Goal: Transaction & Acquisition: Purchase product/service

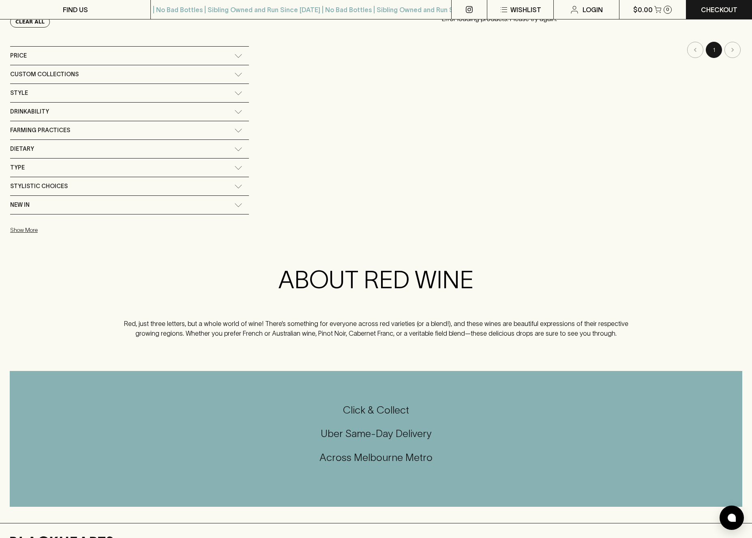
scroll to position [4, 0]
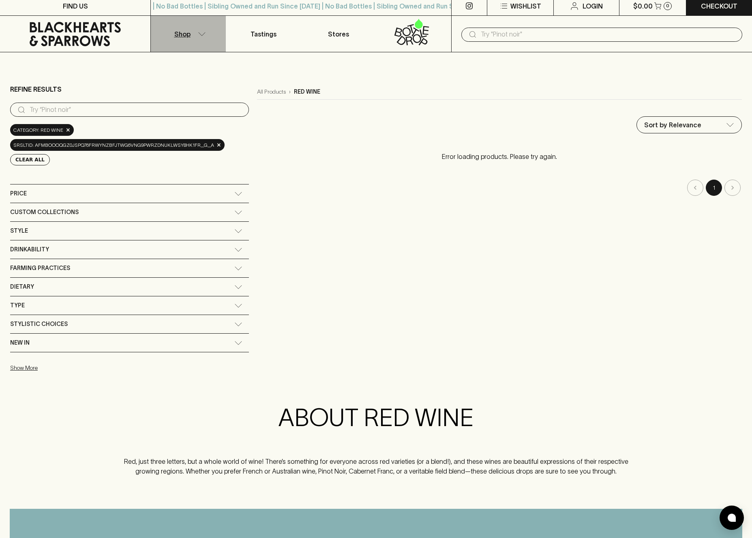
click at [187, 32] on p "Shop" at bounding box center [182, 34] width 16 height 10
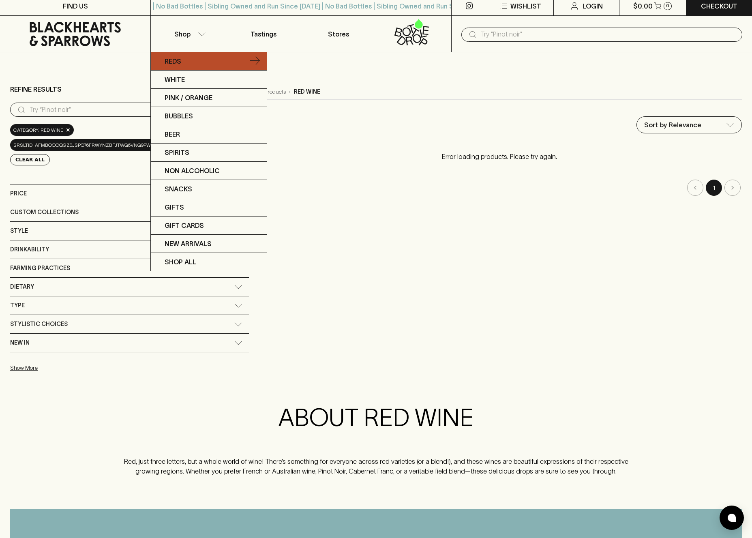
click at [188, 65] on link "Reds" at bounding box center [209, 61] width 116 height 18
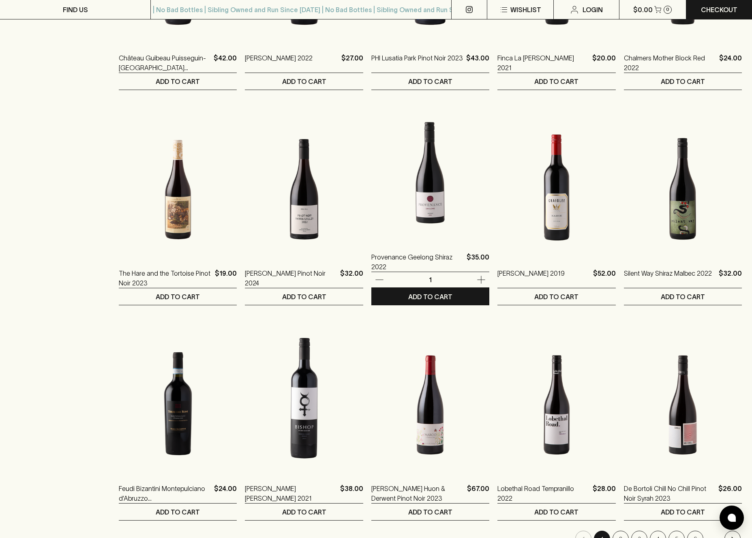
scroll to position [748, 0]
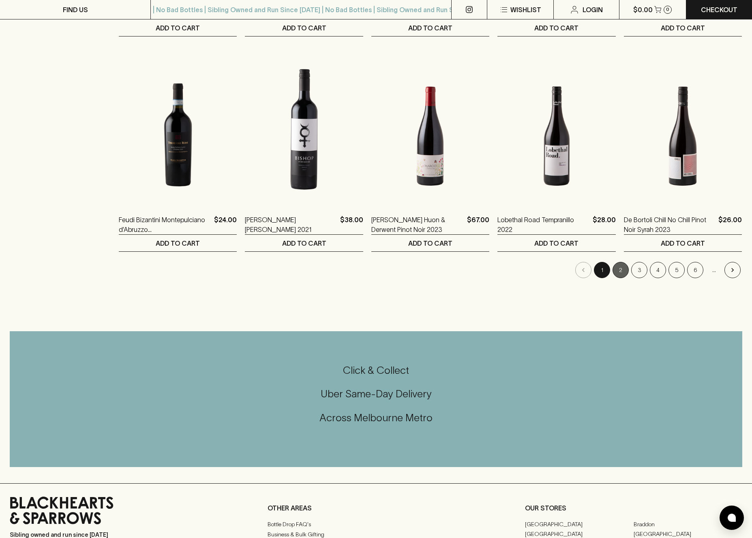
click at [619, 269] on button "2" at bounding box center [620, 270] width 16 height 16
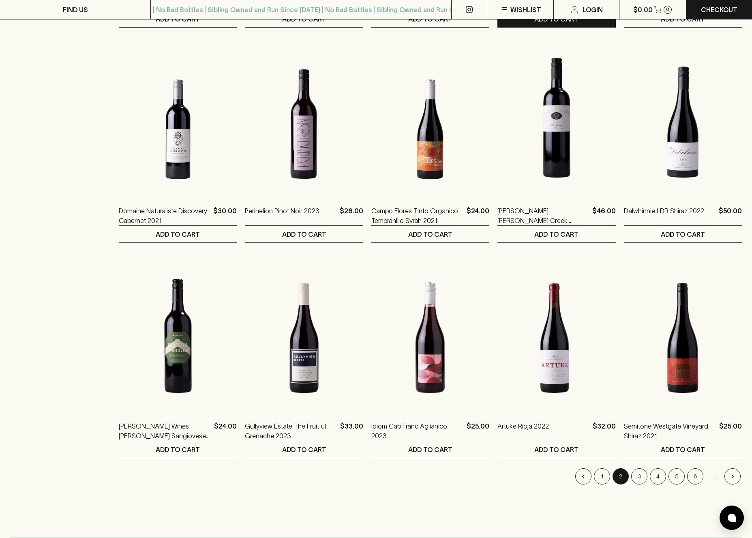
scroll to position [668, 0]
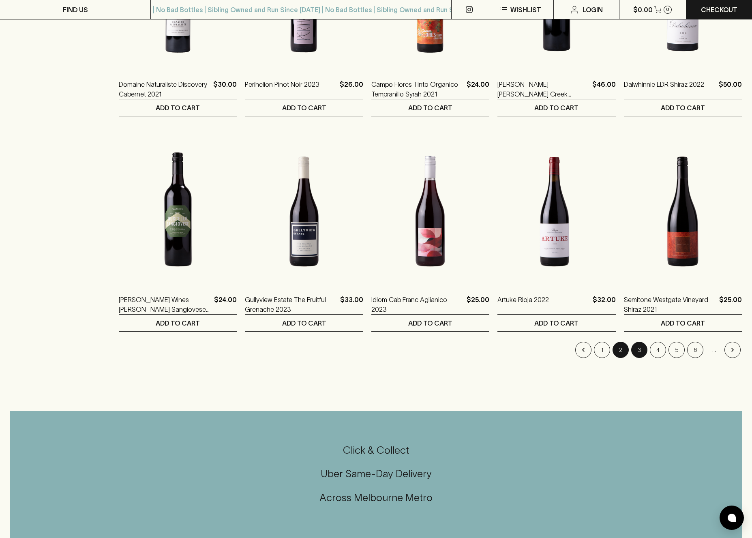
click at [634, 349] on button "3" at bounding box center [639, 350] width 16 height 16
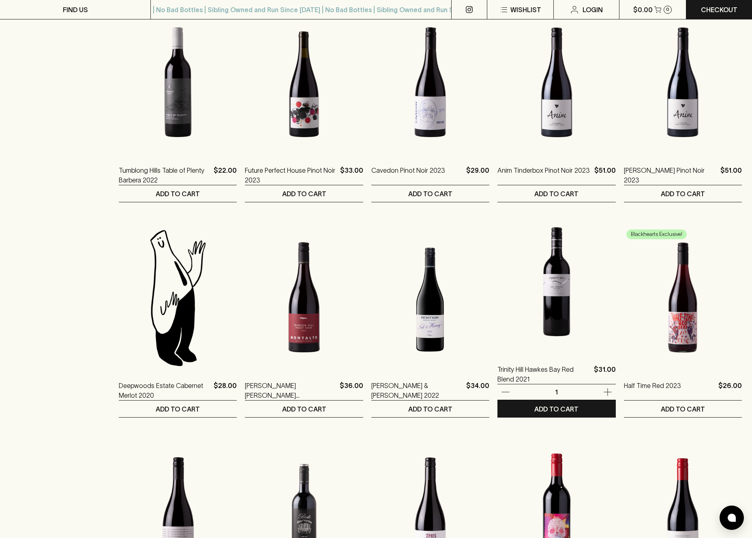
scroll to position [570, 0]
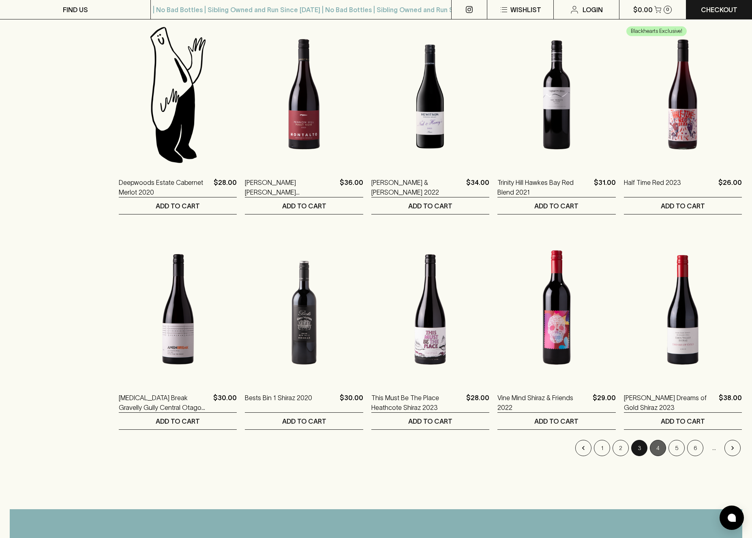
click at [664, 449] on button "4" at bounding box center [658, 448] width 16 height 16
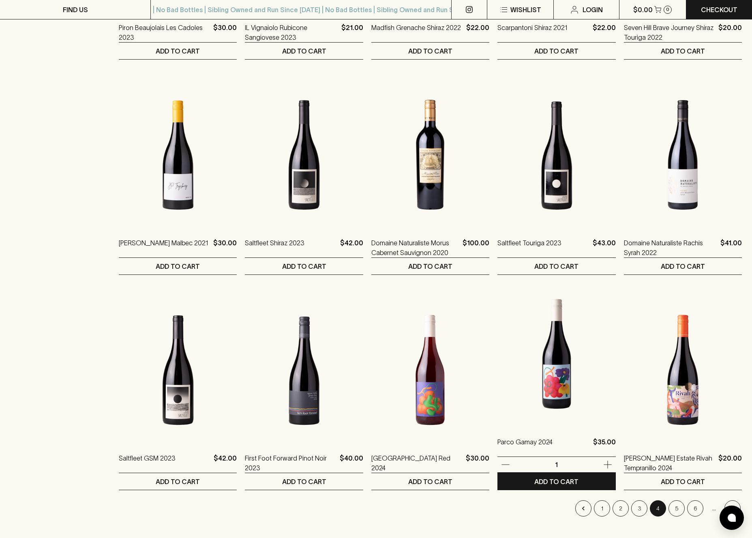
scroll to position [565, 0]
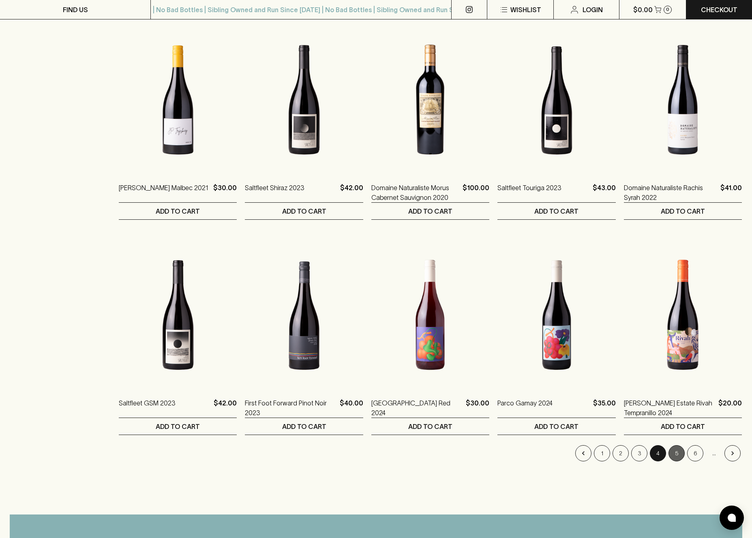
click at [677, 451] on button "5" at bounding box center [676, 453] width 16 height 16
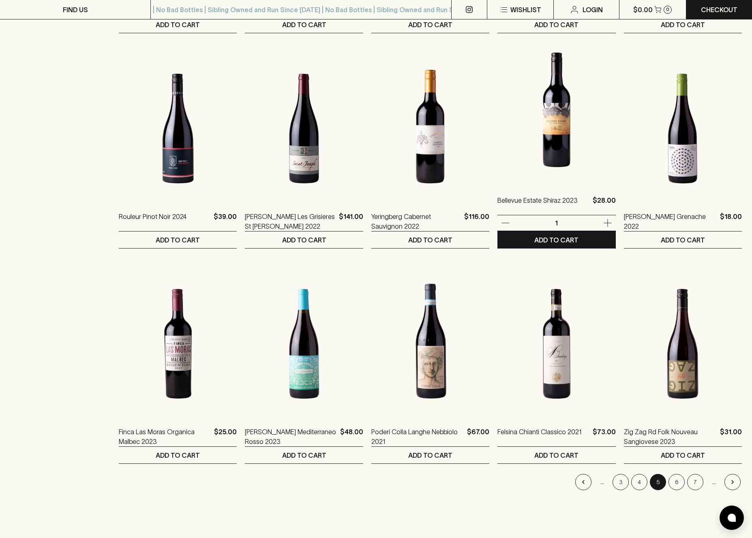
scroll to position [599, 0]
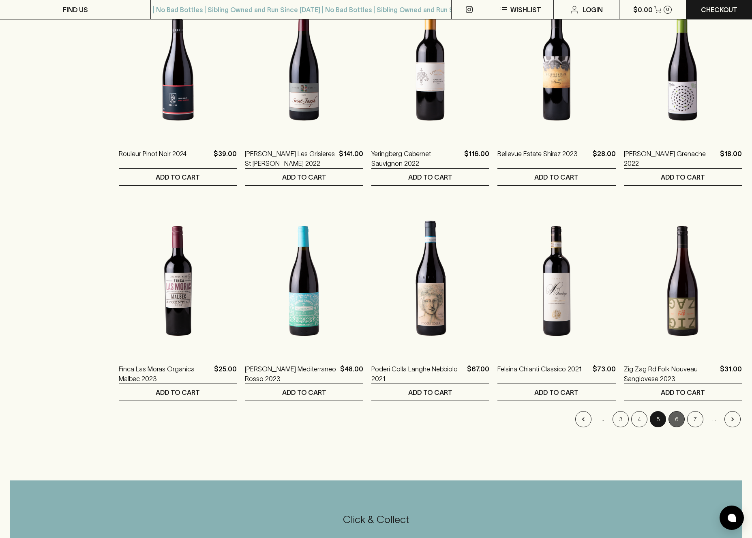
click at [673, 421] on button "6" at bounding box center [676, 419] width 16 height 16
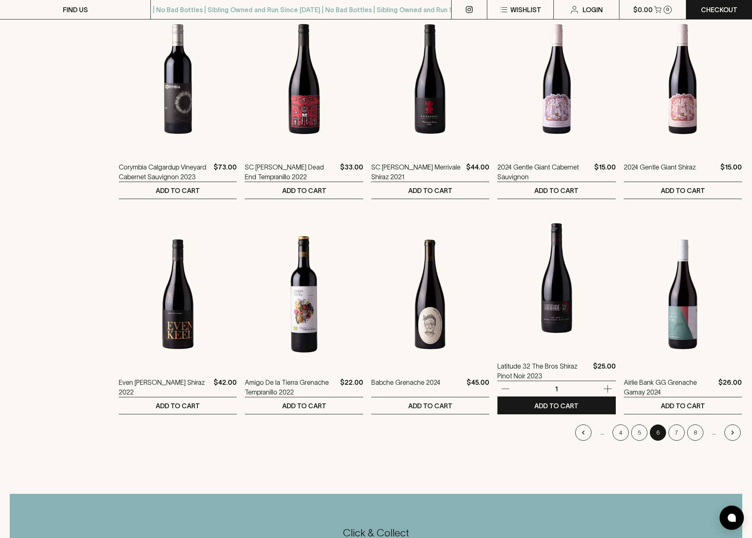
scroll to position [591, 0]
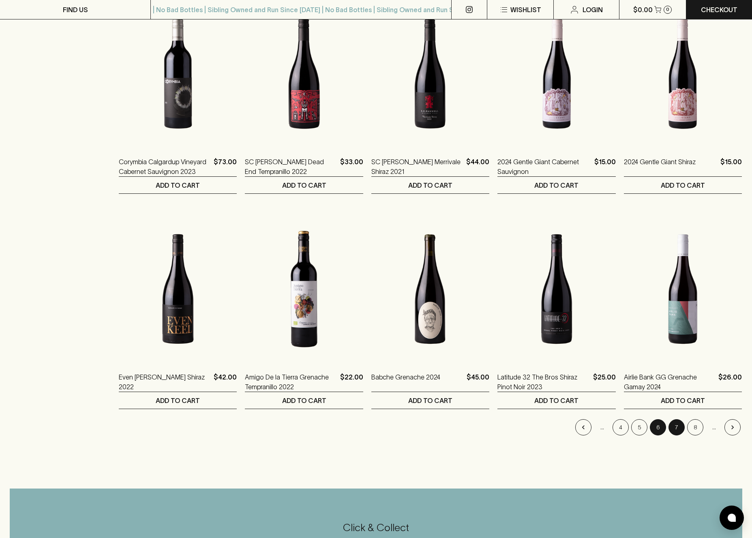
click at [672, 428] on button "7" at bounding box center [676, 427] width 16 height 16
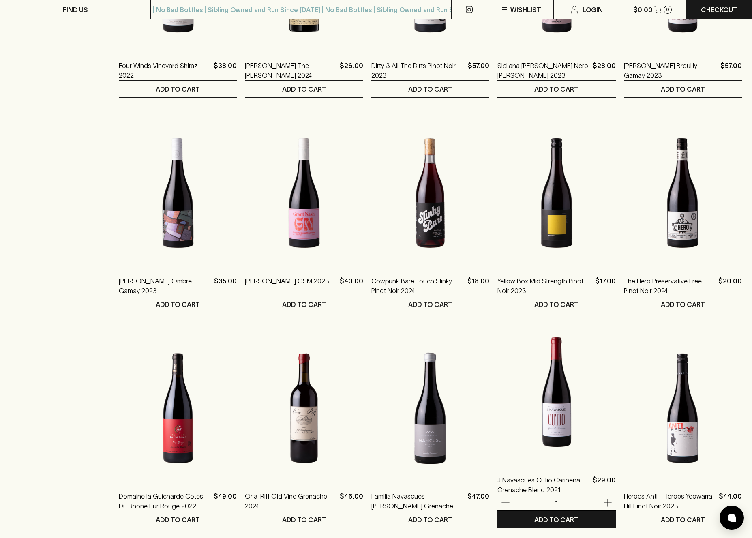
scroll to position [672, 0]
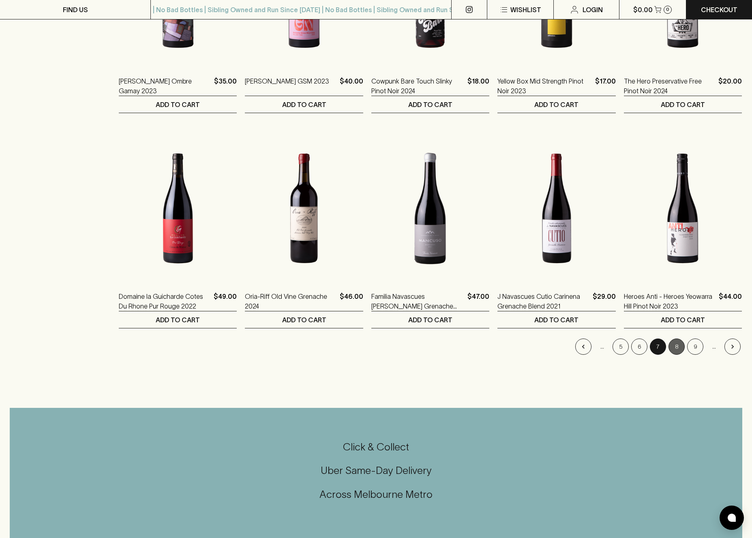
click at [673, 343] on button "8" at bounding box center [676, 346] width 16 height 16
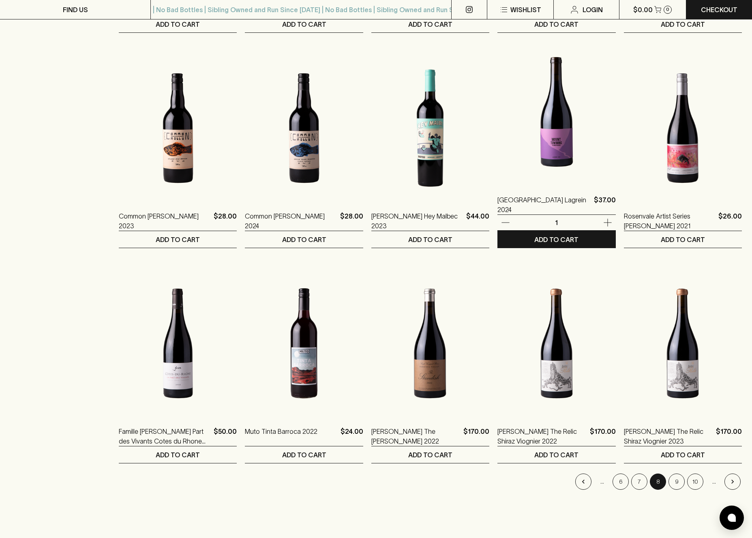
scroll to position [582, 0]
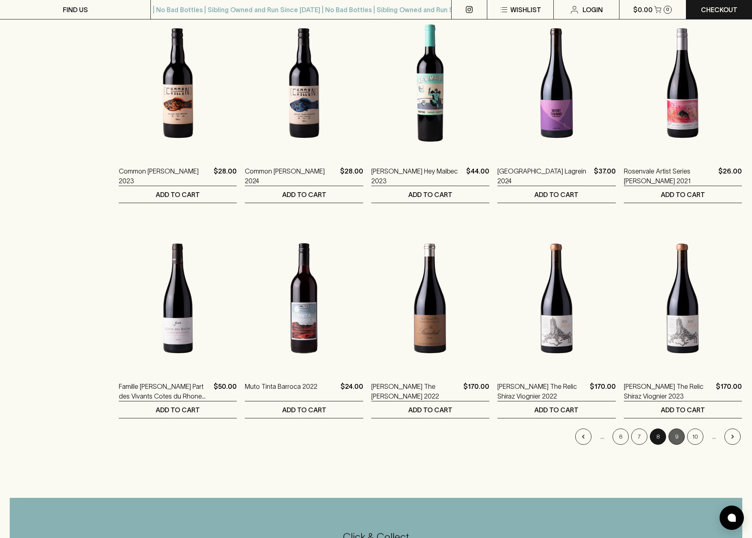
click at [680, 432] on button "9" at bounding box center [676, 436] width 16 height 16
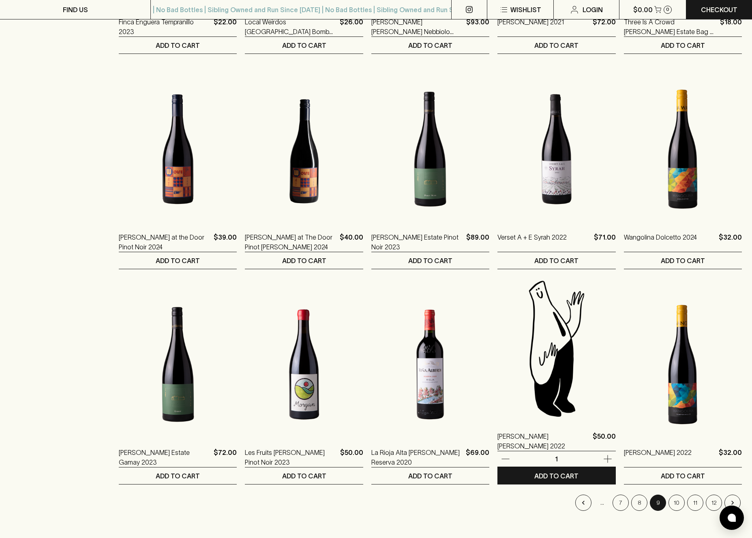
scroll to position [637, 0]
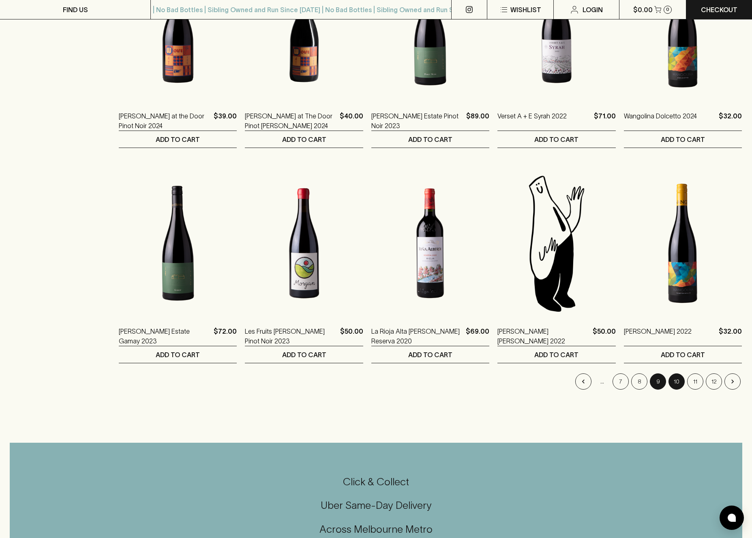
click at [672, 383] on button "10" at bounding box center [676, 381] width 16 height 16
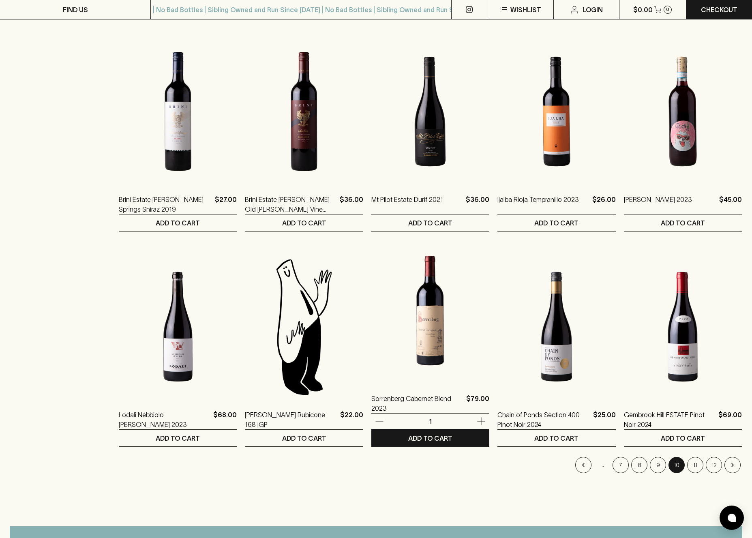
scroll to position [645, 0]
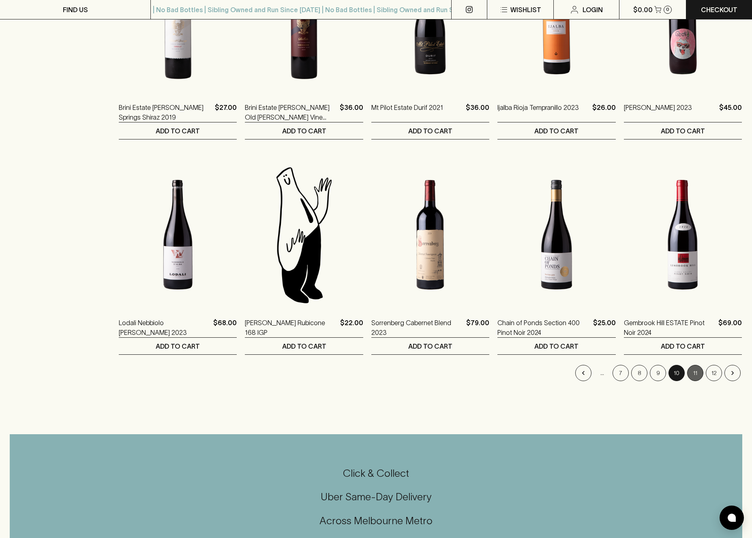
click at [693, 367] on button "11" at bounding box center [695, 373] width 16 height 16
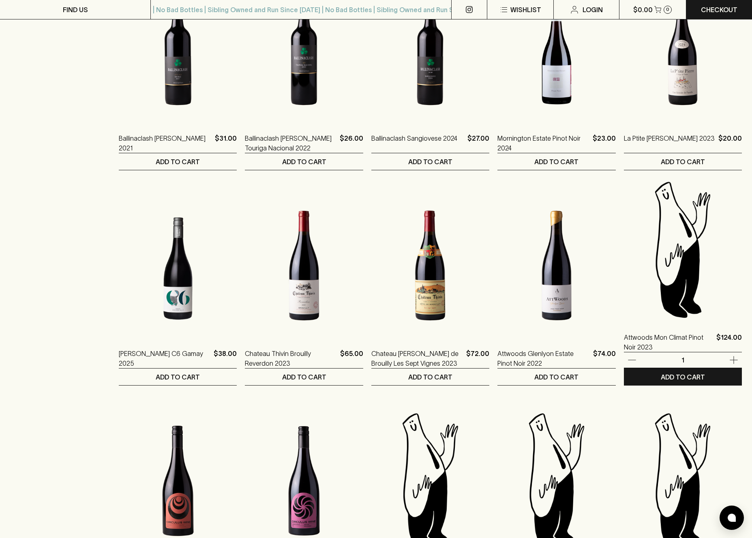
scroll to position [731, 0]
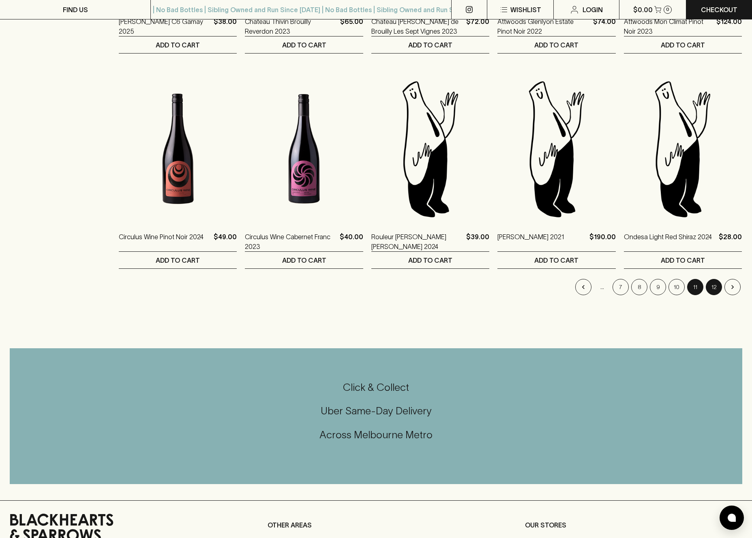
click at [714, 289] on button "12" at bounding box center [714, 287] width 16 height 16
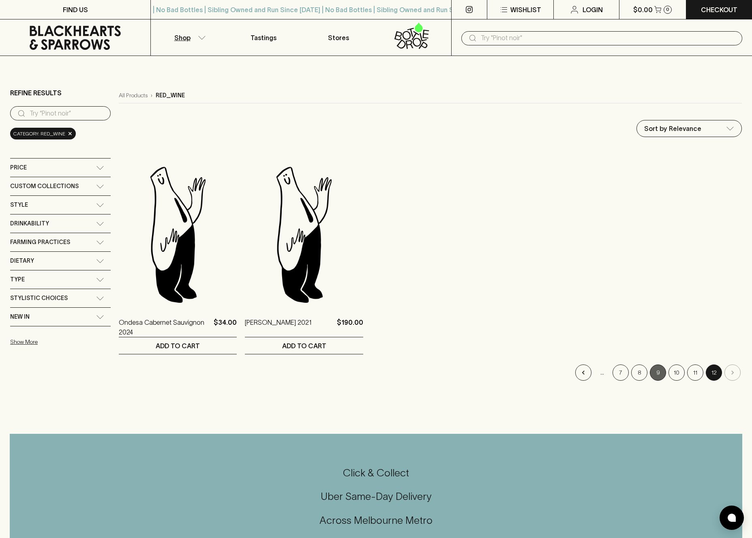
click at [658, 370] on button "9" at bounding box center [658, 372] width 16 height 16
